Goal: Task Accomplishment & Management: Use online tool/utility

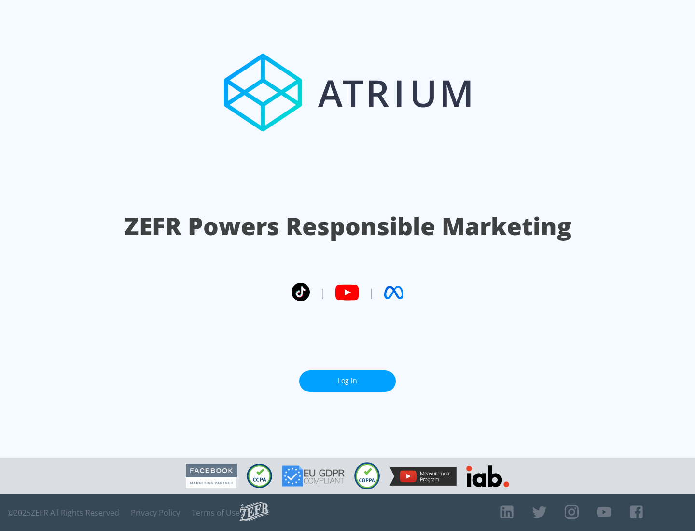
click at [348, 381] on link "Log In" at bounding box center [347, 381] width 97 height 22
